Goal: Navigation & Orientation: Find specific page/section

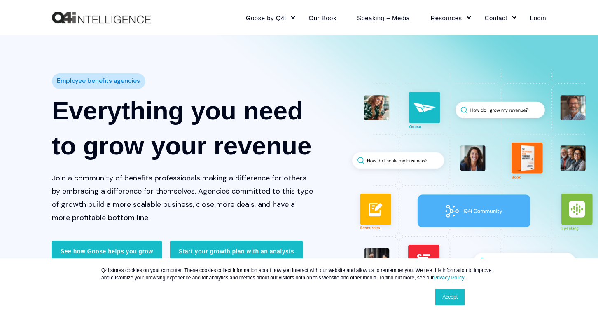
click at [449, 292] on link "Accept" at bounding box center [450, 297] width 29 height 16
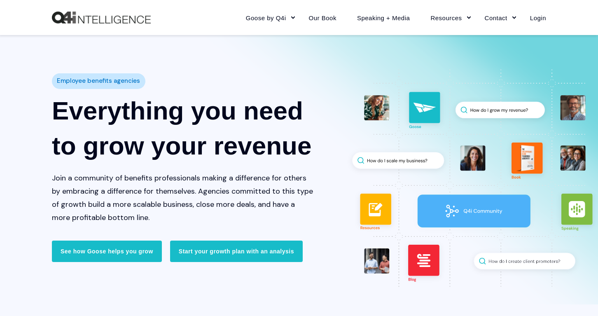
drag, startPoint x: 212, startPoint y: 265, endPoint x: 202, endPoint y: 63, distance: 202.2
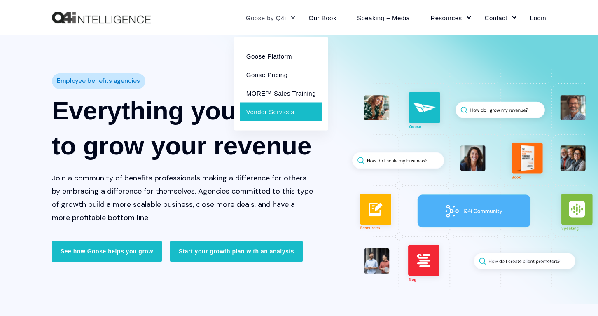
click at [281, 114] on link "Vendor Services" at bounding box center [281, 111] width 82 height 19
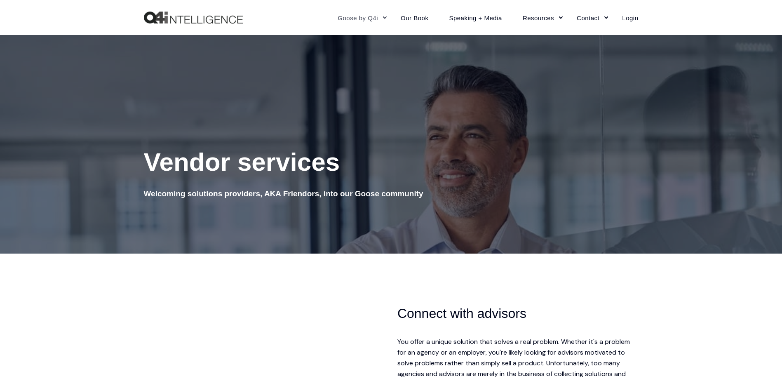
drag, startPoint x: 381, startPoint y: 303, endPoint x: 380, endPoint y: 141, distance: 162.4
click at [166, 21] on img "Back to Home" at bounding box center [193, 18] width 99 height 12
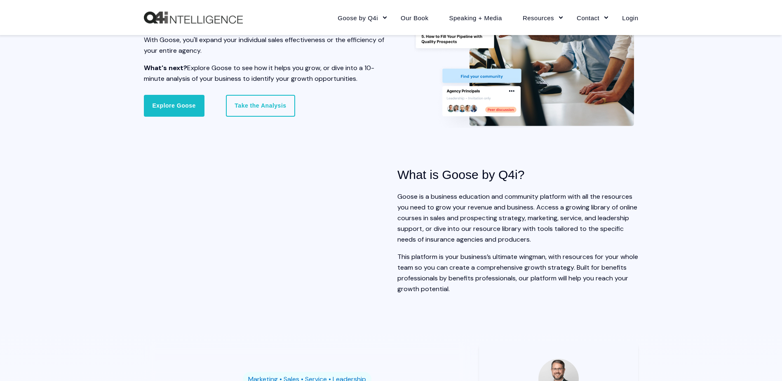
scroll to position [865, 0]
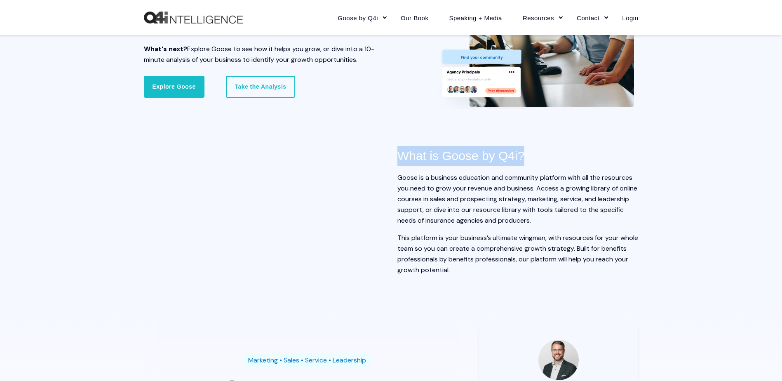
drag, startPoint x: 402, startPoint y: 157, endPoint x: 542, endPoint y: 156, distance: 140.1
click at [542, 156] on h3 "What is Goose by Q4i?" at bounding box center [517, 156] width 241 height 20
drag, startPoint x: 542, startPoint y: 156, endPoint x: 551, endPoint y: 185, distance: 30.1
click at [551, 185] on p "Goose is a business education and community platform with all the resources you…" at bounding box center [517, 199] width 241 height 54
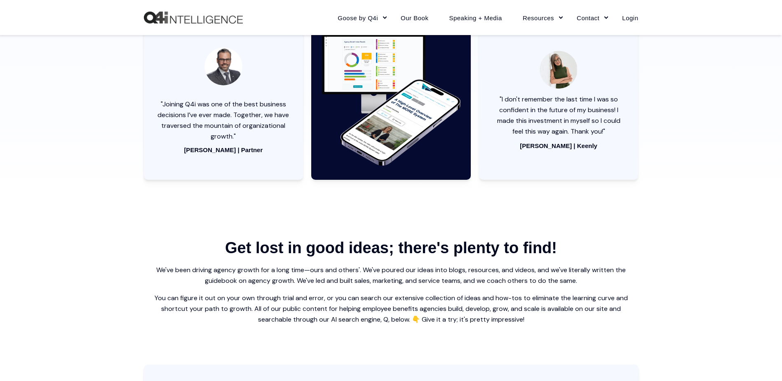
scroll to position [0, 0]
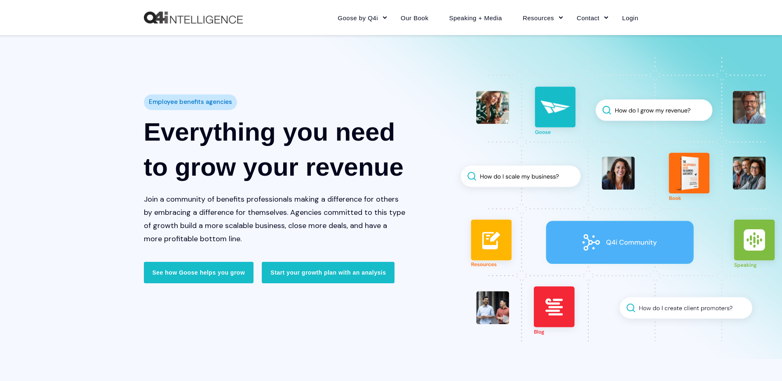
drag, startPoint x: 70, startPoint y: 285, endPoint x: 47, endPoint y: 120, distance: 166.8
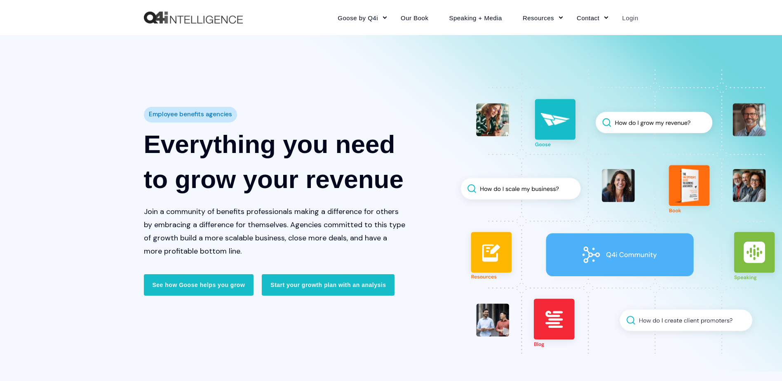
click at [637, 23] on link "Login" at bounding box center [625, 18] width 26 height 36
drag, startPoint x: 72, startPoint y: 300, endPoint x: 78, endPoint y: 168, distance: 132.0
